Goal: Information Seeking & Learning: Learn about a topic

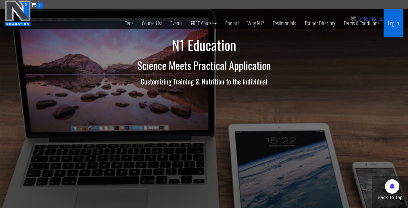
click at [392, 27] on link "Log In" at bounding box center [394, 23] width 20 height 28
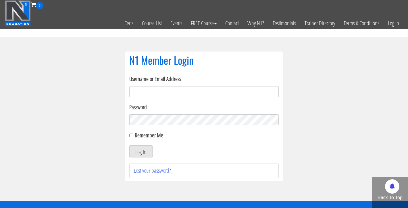
type input "robbrowne25@gmail.com"
click at [130, 136] on input "Remember Me" at bounding box center [131, 136] width 4 height 4
checkbox input "true"
click at [138, 150] on button "Log In" at bounding box center [140, 151] width 23 height 12
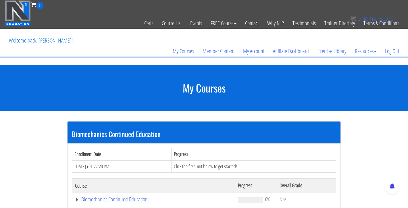
click at [291, 9] on div "0 Certs Course List Events FREE Course Course Preview – Biomechanics Course Pre…" at bounding box center [204, 14] width 399 height 28
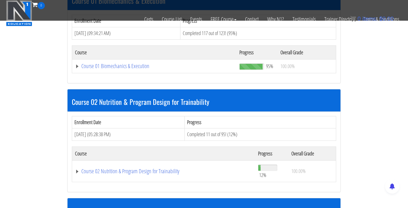
scroll to position [199, 0]
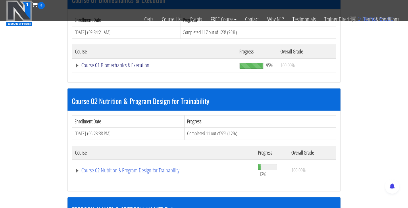
click at [136, 66] on link "Course 01 Biomechanics & Execution" at bounding box center [154, 65] width 159 height 6
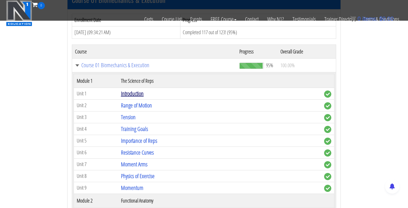
click at [137, 95] on link "Introduction" at bounding box center [132, 94] width 23 height 8
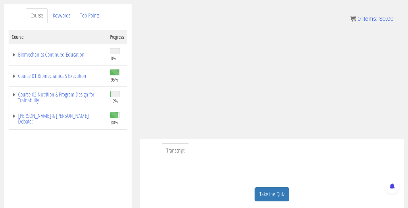
scroll to position [70, 0]
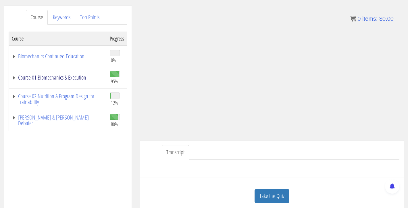
click at [59, 75] on link "Course 01 Biomechanics & Execution" at bounding box center [58, 78] width 92 height 6
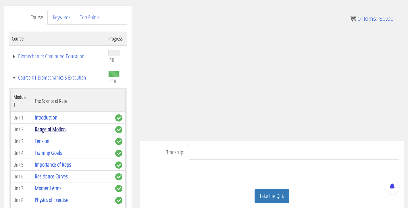
click at [49, 125] on link "Range of Motion" at bounding box center [50, 129] width 31 height 8
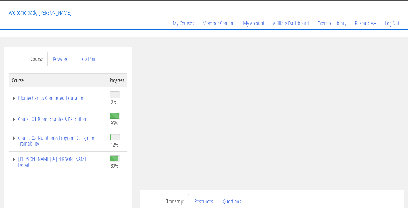
scroll to position [32, 0]
